Goal: Transaction & Acquisition: Subscribe to service/newsletter

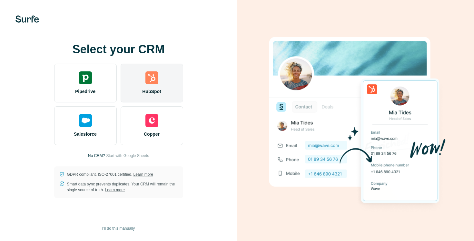
click at [159, 84] on div "HubSpot" at bounding box center [152, 83] width 63 height 39
click at [147, 83] on img at bounding box center [151, 77] width 13 height 13
